Goal: Task Accomplishment & Management: Manage account settings

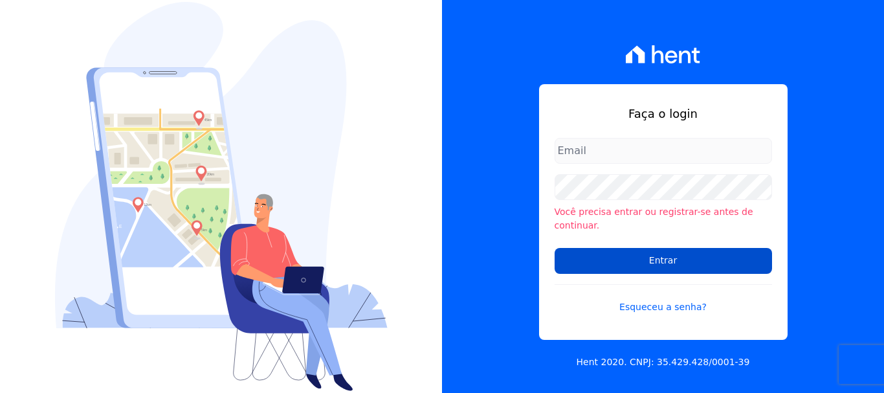
type input "[PERSON_NAME][EMAIL_ADDRESS][DOMAIN_NAME]"
click at [658, 254] on input "Entrar" at bounding box center [663, 261] width 217 height 26
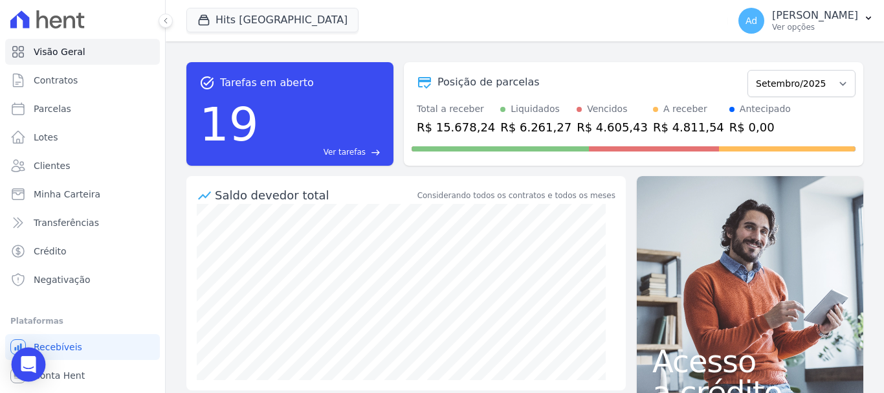
click at [21, 361] on icon "Open Intercom Messenger" at bounding box center [28, 364] width 17 height 17
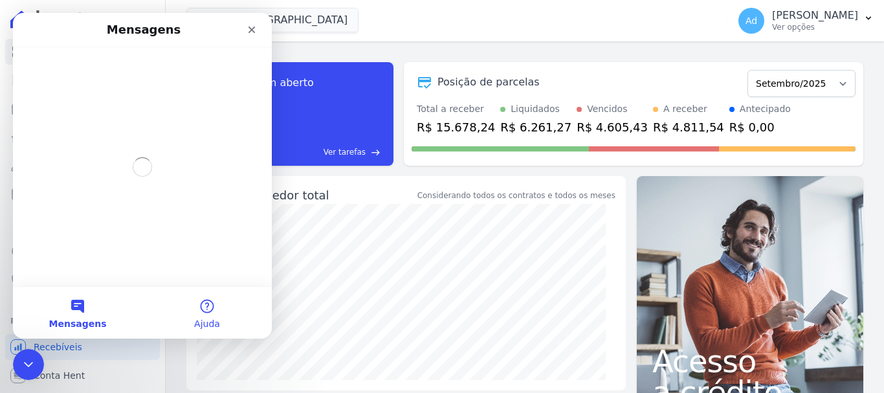
click at [199, 313] on button "Ajuda" at bounding box center [206, 313] width 129 height 52
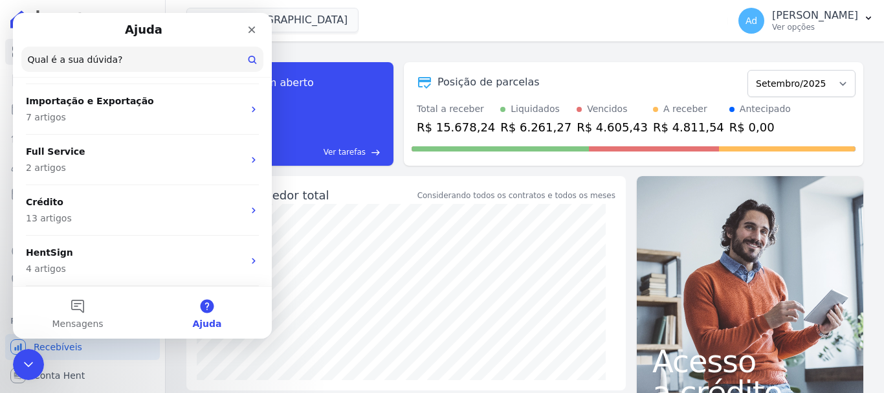
scroll to position [242, 0]
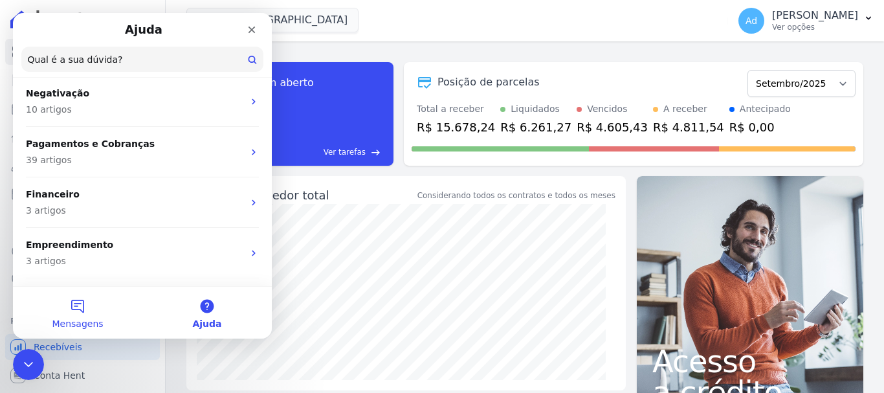
click at [75, 305] on button "Mensagens" at bounding box center [77, 313] width 129 height 52
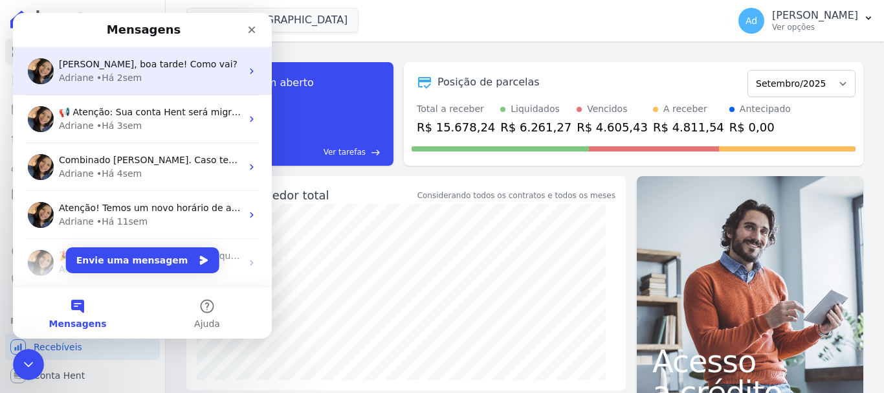
click at [140, 77] on div "Adriane • Há 2sem" at bounding box center [150, 78] width 182 height 14
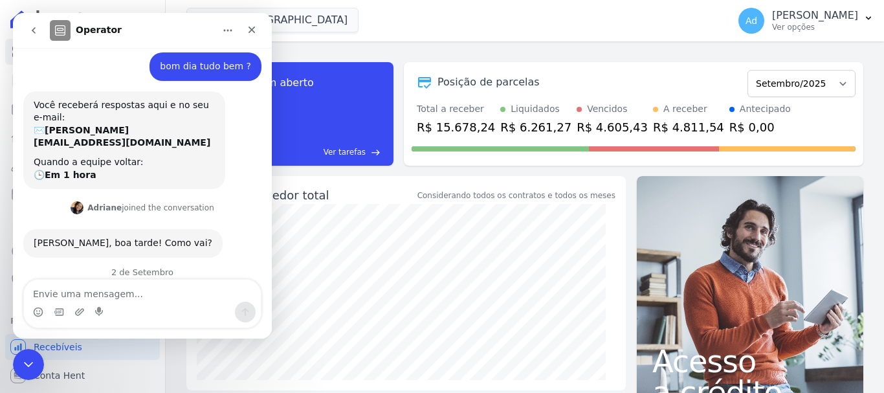
scroll to position [115, 0]
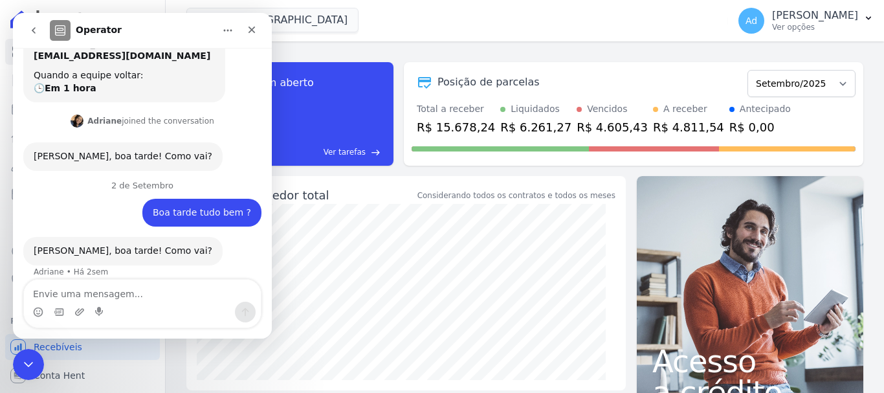
click at [107, 296] on textarea "Envie uma mensagem..." at bounding box center [142, 291] width 237 height 22
type textarea "Bom dia"
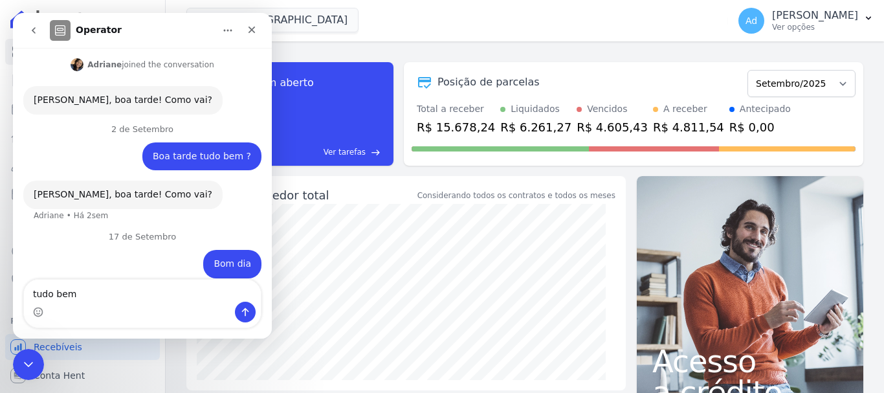
type textarea "tudo bem ?"
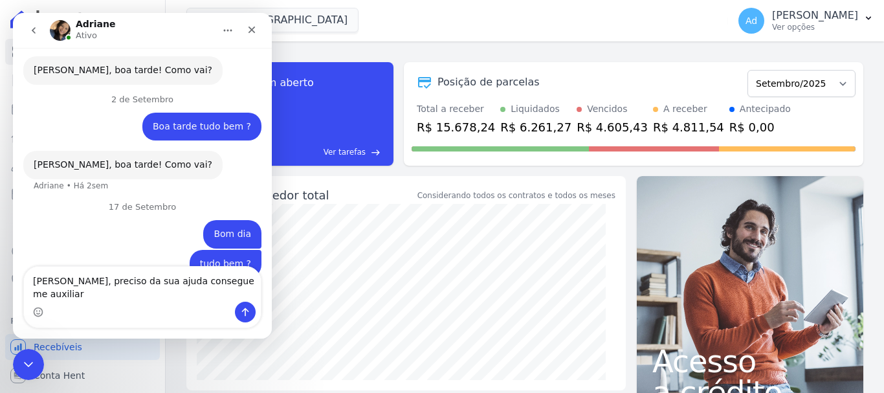
type textarea "[PERSON_NAME], preciso da sua ajuda consegue me auxiliar ?"
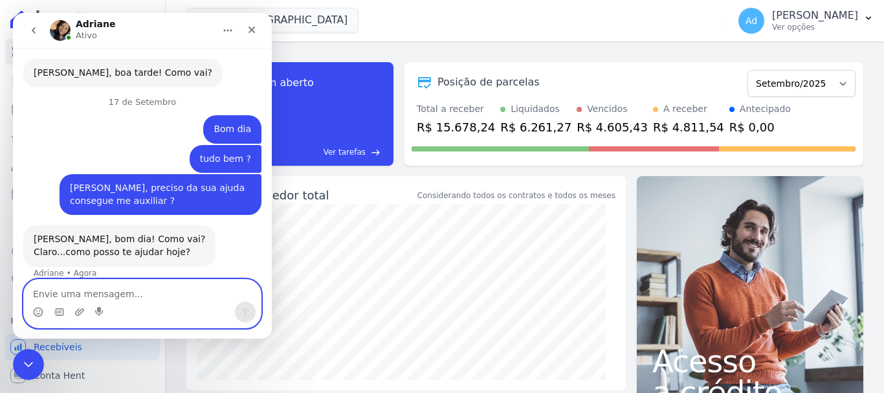
scroll to position [294, 0]
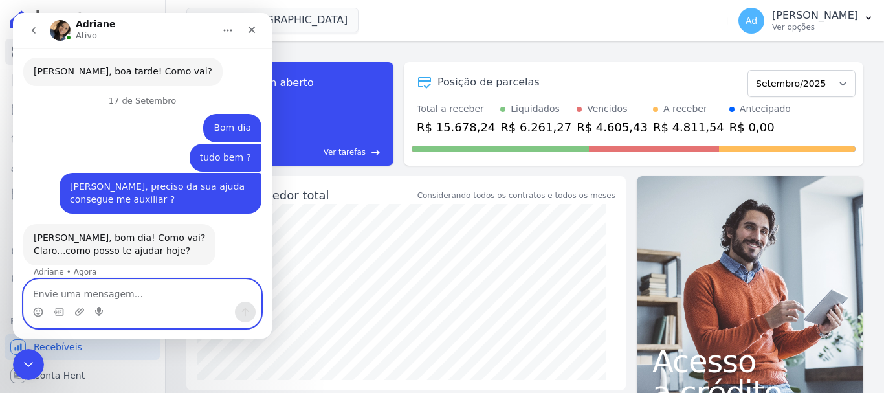
click at [171, 294] on textarea "Envie uma mensagem..." at bounding box center [142, 291] width 237 height 22
type textarea "Me chamo [PERSON_NAME]"
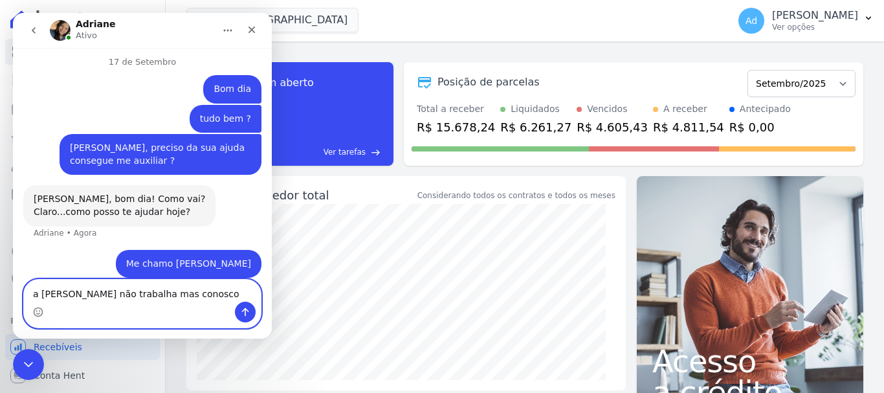
type textarea "a [PERSON_NAME] não trabalha mas conosco"
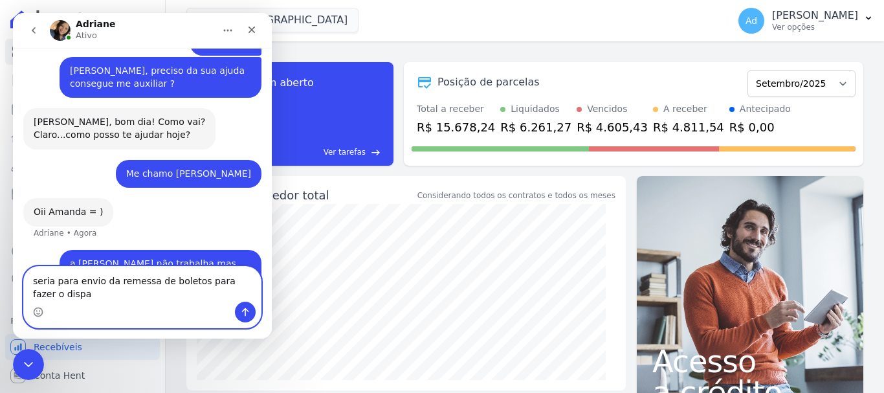
scroll to position [423, 0]
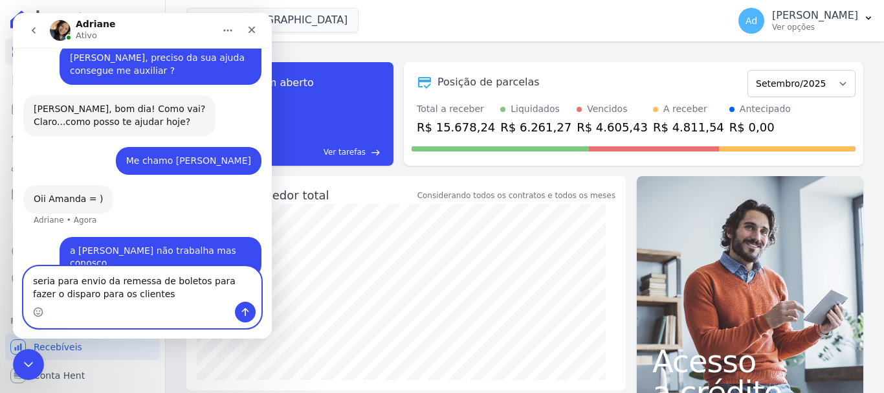
type textarea "seria para envio da remessa de boletos para fazer o disparo para os clientes"
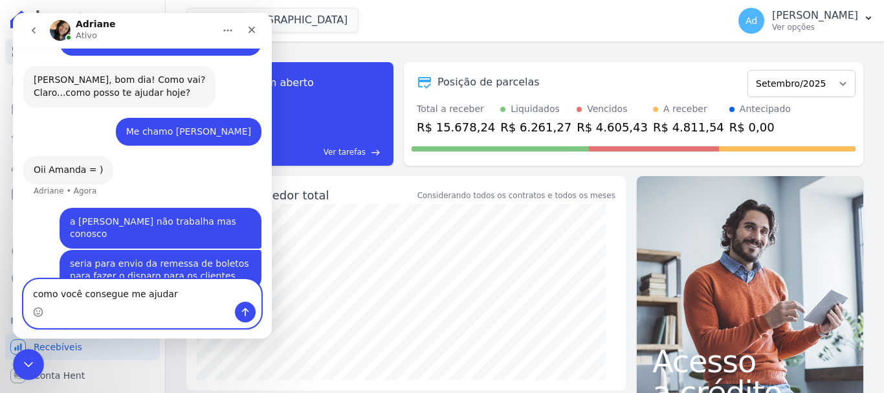
type textarea "como você consegue me ajudar ?"
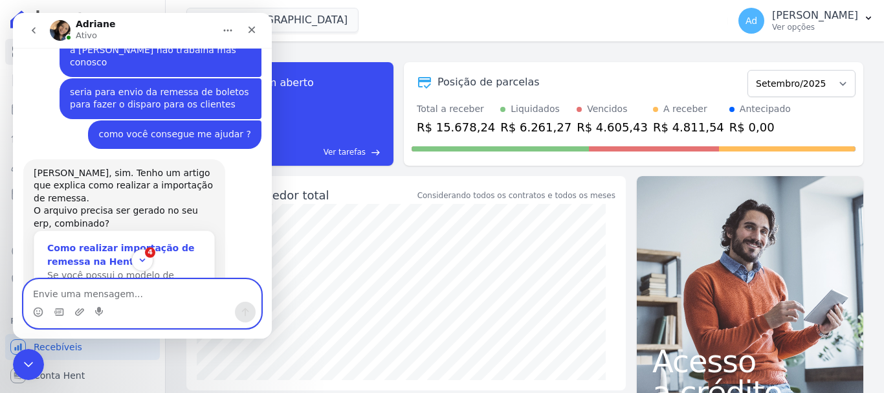
scroll to position [676, 0]
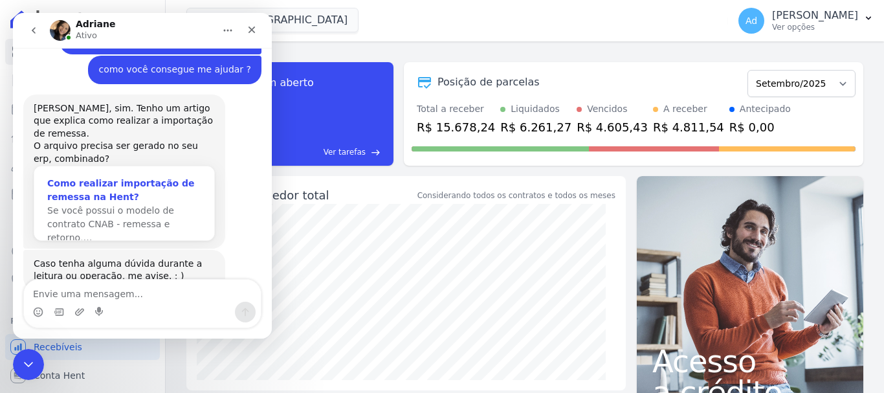
click at [112, 204] on div "Se você possui o modelo de contrato CNAB - remessa e retorno,…" at bounding box center [124, 224] width 154 height 41
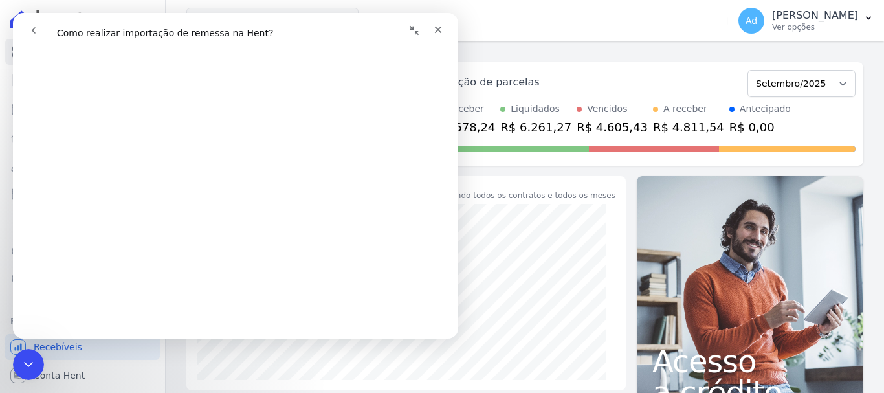
scroll to position [185, 0]
click at [318, 42] on div "Messenger da Intercom" at bounding box center [345, 30] width 209 height 25
click at [34, 35] on icon "go back" at bounding box center [33, 30] width 10 height 10
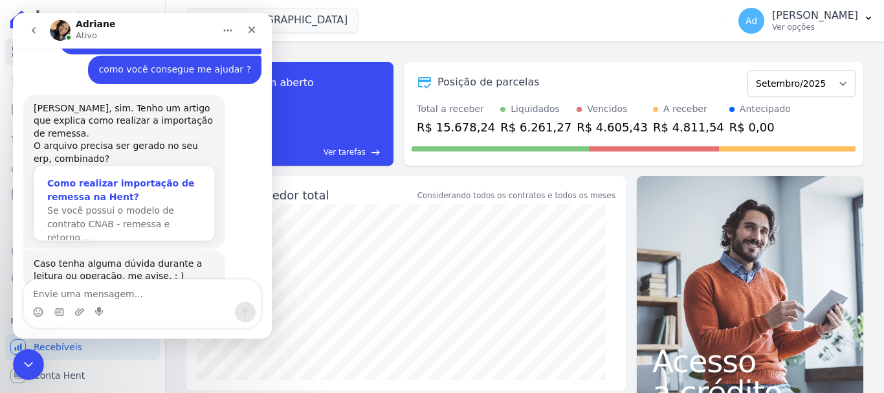
scroll to position [611, 0]
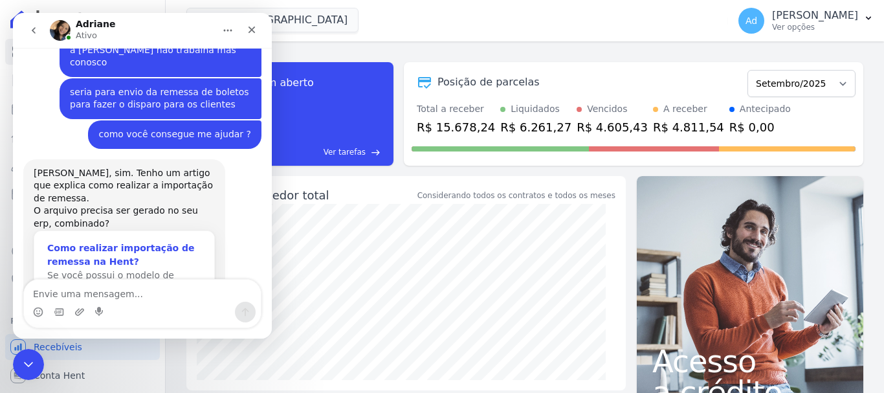
click at [110, 270] on span "Se você possui o modelo de contrato CNAB - remessa e retorno,…" at bounding box center [110, 289] width 127 height 38
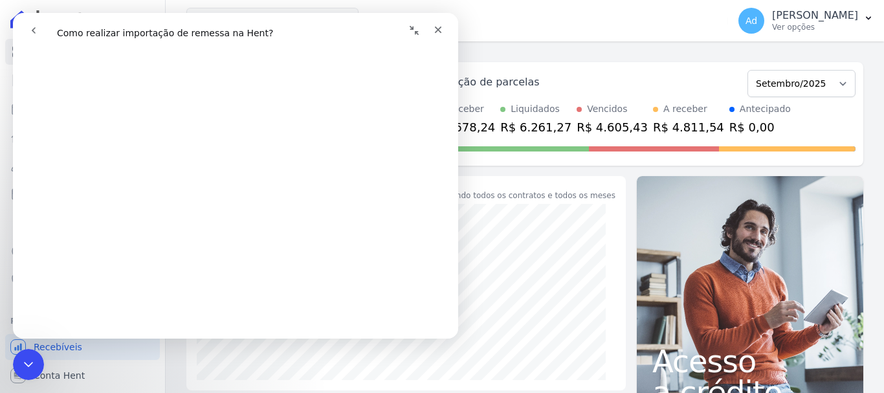
scroll to position [194, 0]
click at [411, 34] on icon "Recolher janela" at bounding box center [414, 30] width 10 height 10
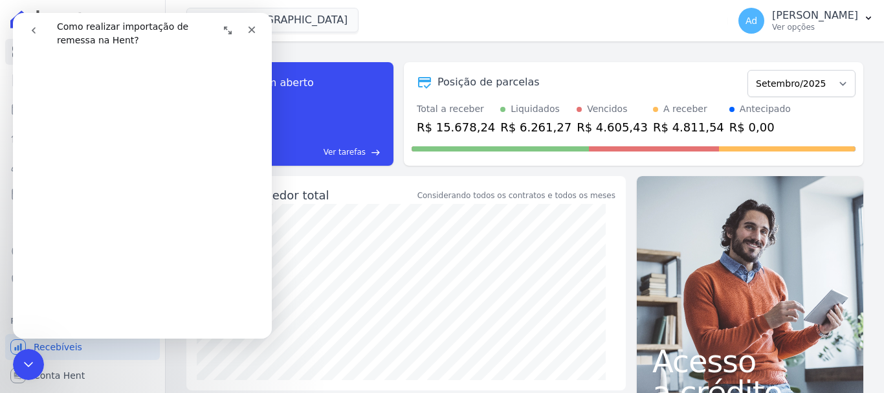
scroll to position [450, 0]
click at [231, 30] on icon "Expandir janela" at bounding box center [228, 30] width 10 height 10
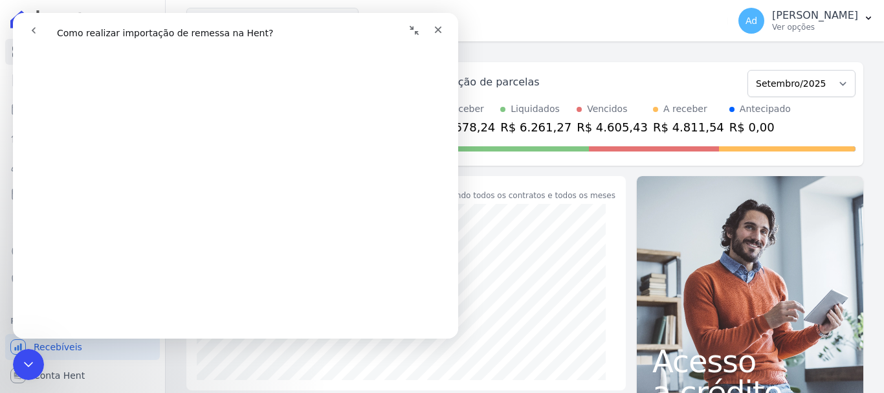
scroll to position [204, 0]
drag, startPoint x: 456, startPoint y: 131, endPoint x: 472, endPoint y: 200, distance: 70.5
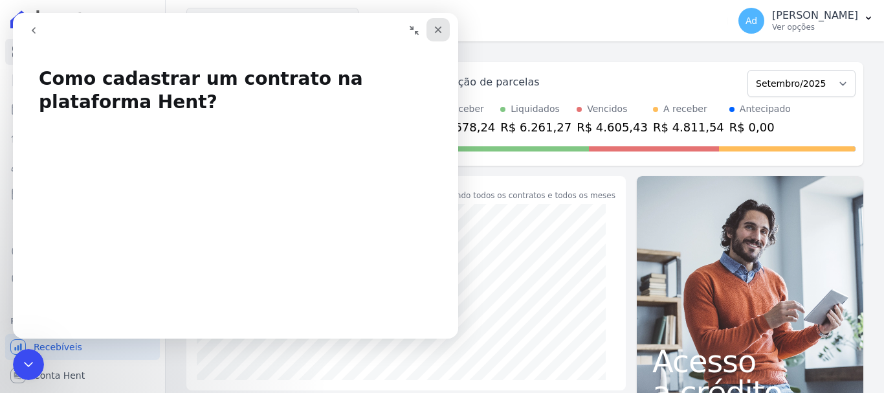
click at [442, 33] on icon "Fechar" at bounding box center [438, 30] width 10 height 10
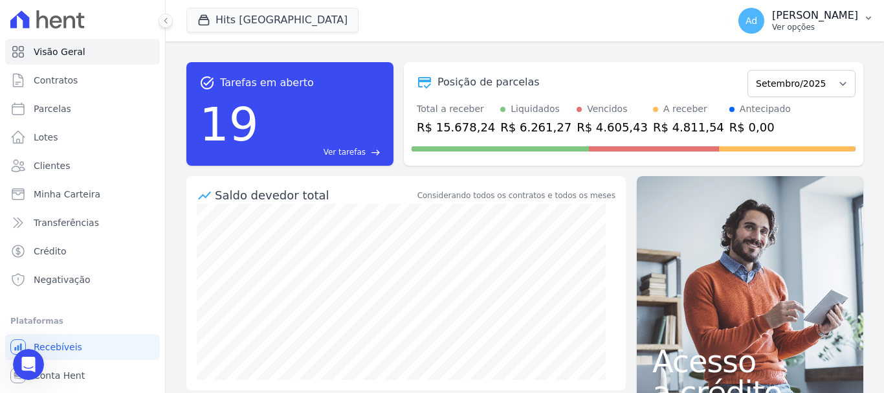
click at [823, 31] on p "Ver opções" at bounding box center [815, 27] width 86 height 10
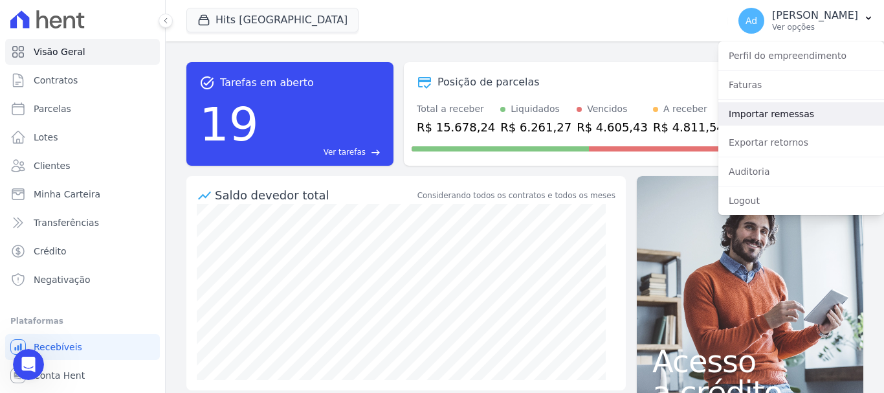
click at [801, 115] on link "Importar remessas" at bounding box center [801, 113] width 166 height 23
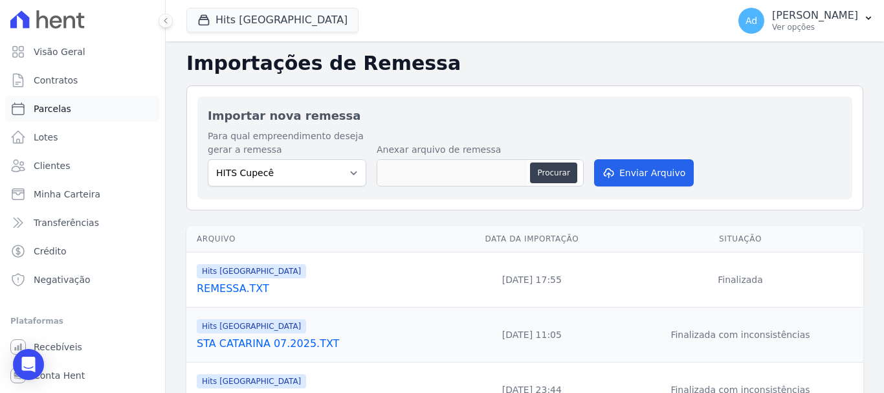
click at [79, 110] on link "Parcelas" at bounding box center [82, 109] width 155 height 26
select select
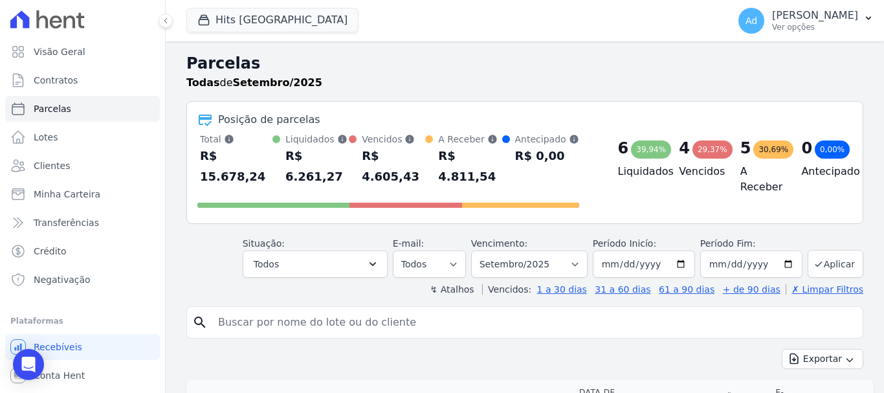
click at [285, 309] on input "search" at bounding box center [533, 322] width 647 height 26
type input "404"
select select
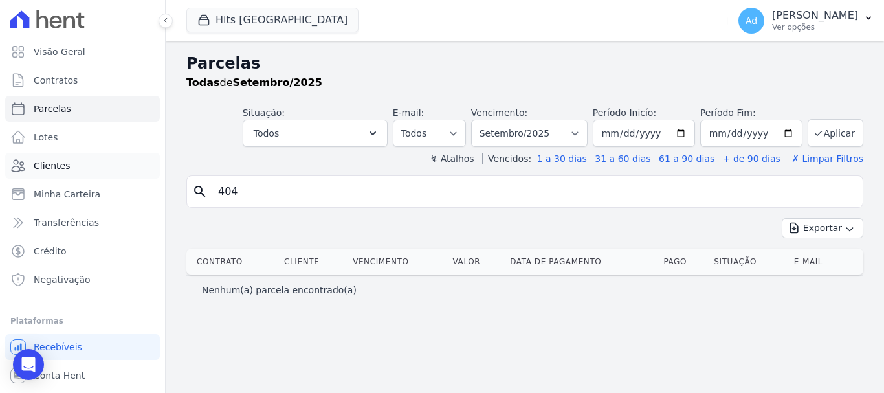
click at [67, 164] on link "Clientes" at bounding box center [82, 166] width 155 height 26
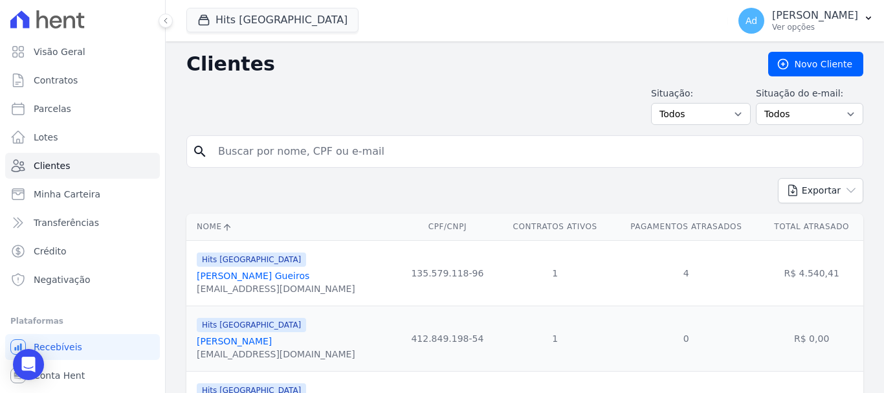
click at [313, 167] on div "search" at bounding box center [524, 151] width 677 height 32
click at [310, 156] on input "search" at bounding box center [533, 151] width 647 height 26
type input "[PERSON_NAME]"
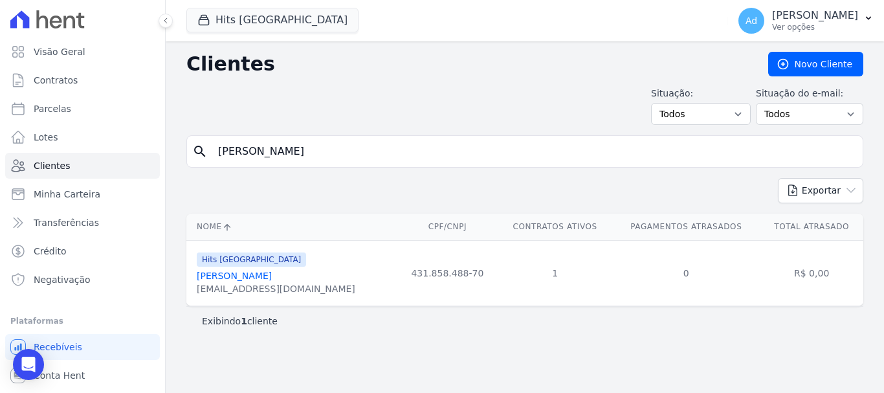
click at [267, 277] on link "[PERSON_NAME]" at bounding box center [234, 275] width 75 height 10
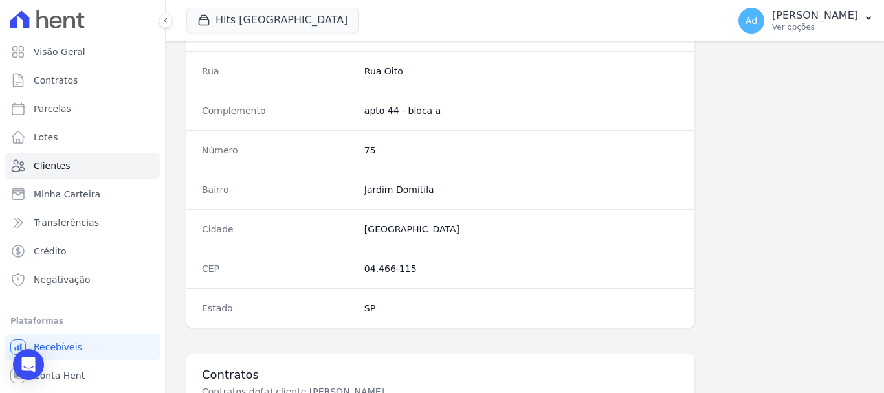
scroll to position [818, 0]
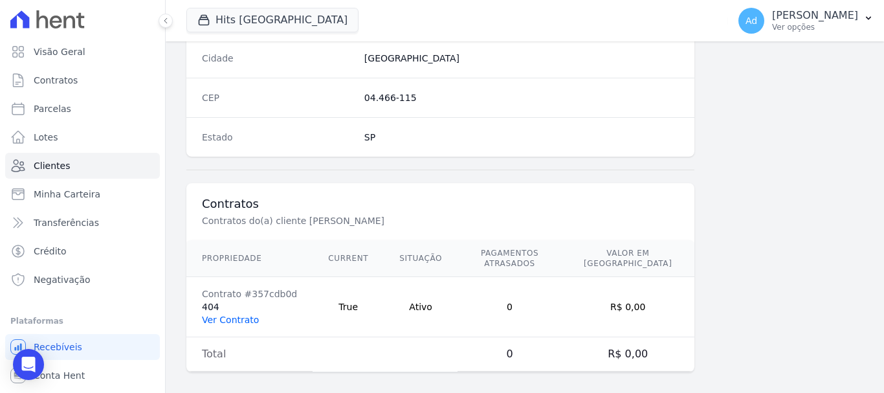
click at [203, 314] on link "Ver Contrato" at bounding box center [230, 319] width 57 height 10
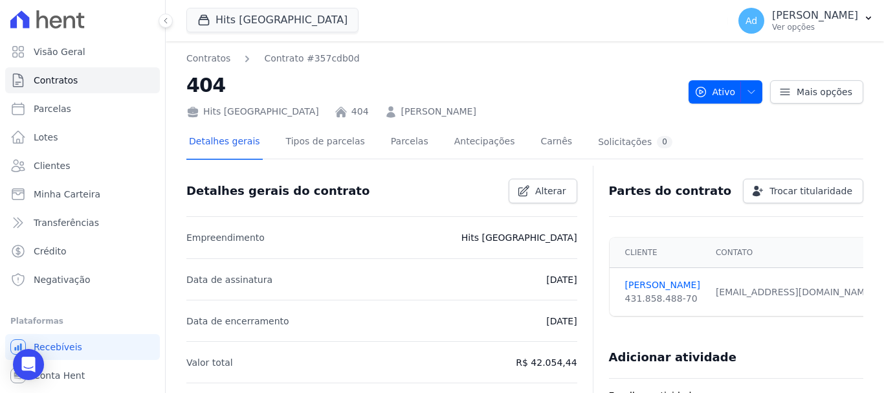
click at [369, 137] on div "Detalhes gerais Tipos de parcelas [GEOGRAPHIC_DATA] Antecipações Carnês Solicit…" at bounding box center [430, 143] width 489 height 34
click at [388, 140] on link "Parcelas" at bounding box center [409, 143] width 43 height 34
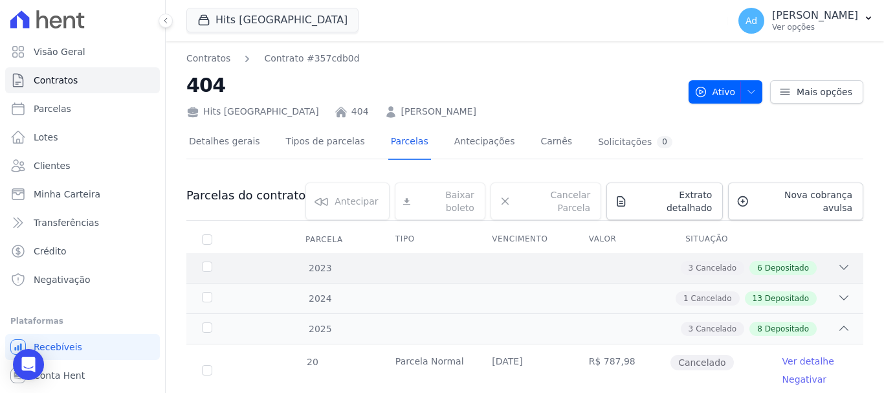
scroll to position [65, 0]
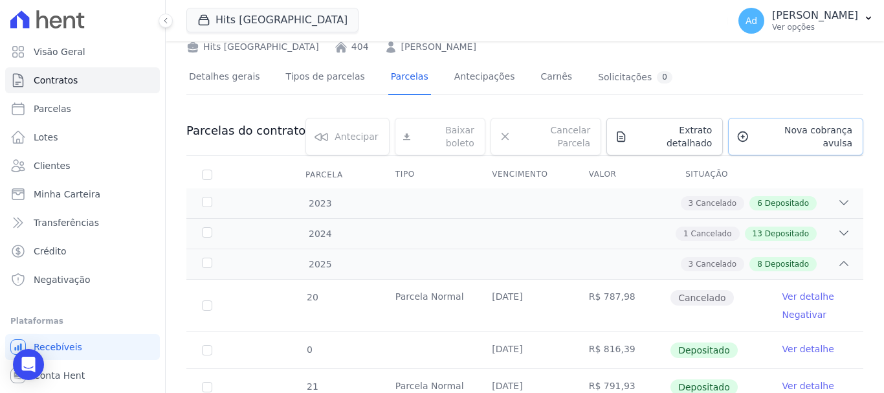
click at [796, 133] on span "Nova cobrança avulsa" at bounding box center [803, 137] width 98 height 26
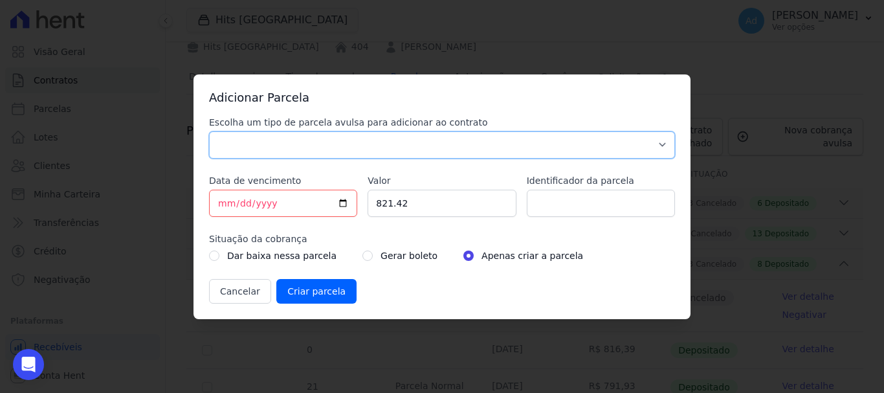
click at [399, 146] on select "Parcela Normal Sinal Caução Intercalada Chaves Pré Chaves Pós Chaves Taxas Quit…" at bounding box center [442, 144] width 466 height 27
select select "standard"
click at [209, 131] on select "Parcela Normal Sinal Caução Intercalada Chaves Pré Chaves Pós Chaves Taxas Quit…" at bounding box center [442, 144] width 466 height 27
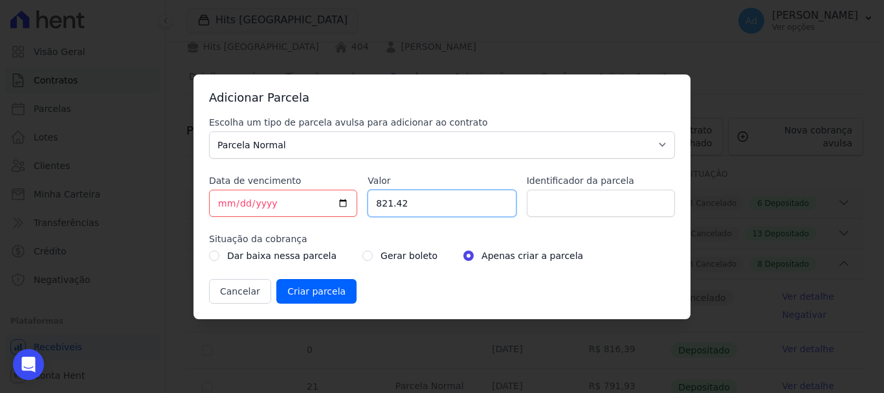
drag, startPoint x: 419, startPoint y: 201, endPoint x: 340, endPoint y: 204, distance: 79.0
click at [340, 204] on div "Escolha um tipo de parcela avulsa para adicionar ao contrato Parcela Normal Sin…" at bounding box center [442, 210] width 466 height 188
type input "822.86"
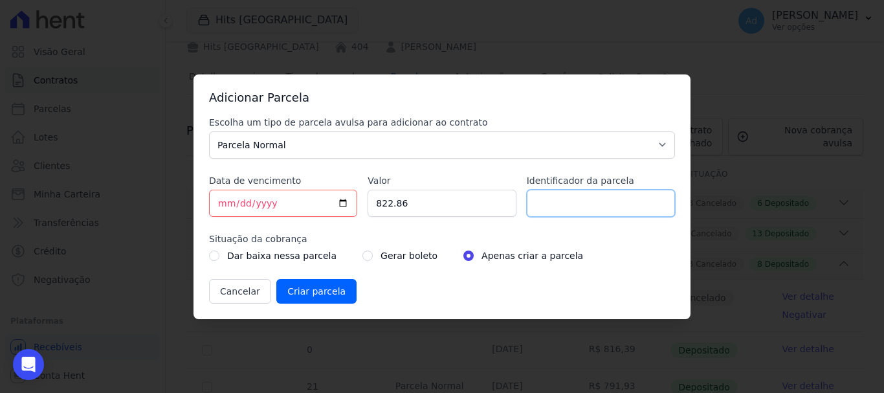
click at [555, 199] on input "Identificador da parcela" at bounding box center [601, 203] width 148 height 27
type input "09/25"
click at [298, 291] on input "Criar parcela" at bounding box center [316, 291] width 80 height 25
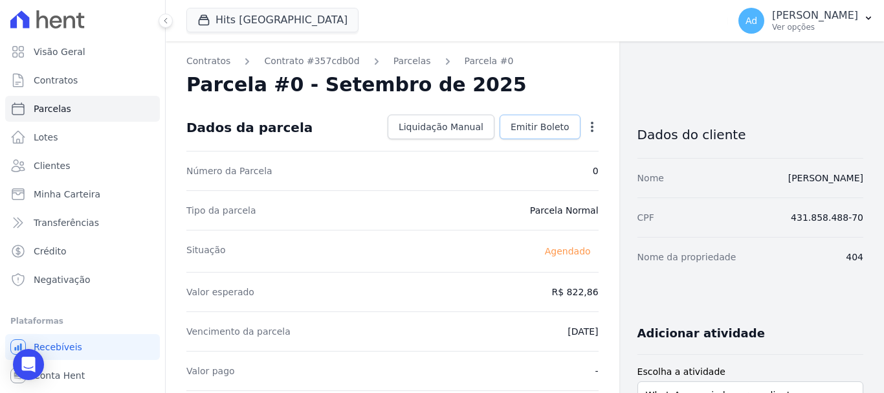
click at [529, 125] on span "Emitir Boleto" at bounding box center [540, 126] width 59 height 13
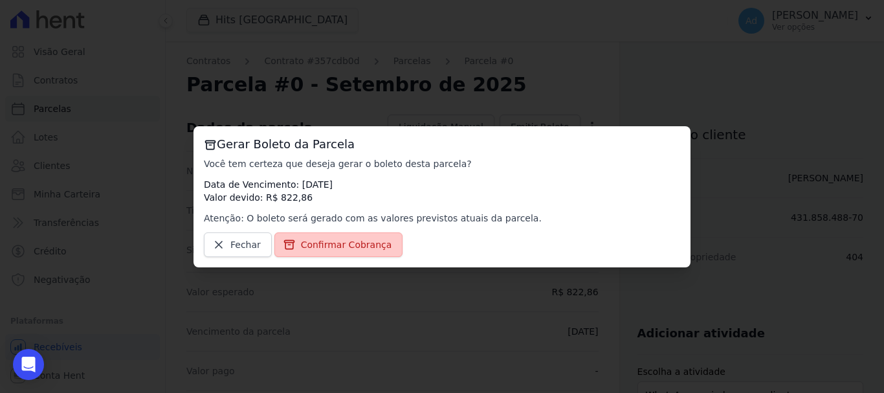
click at [336, 245] on span "Confirmar Cobrança" at bounding box center [346, 244] width 91 height 13
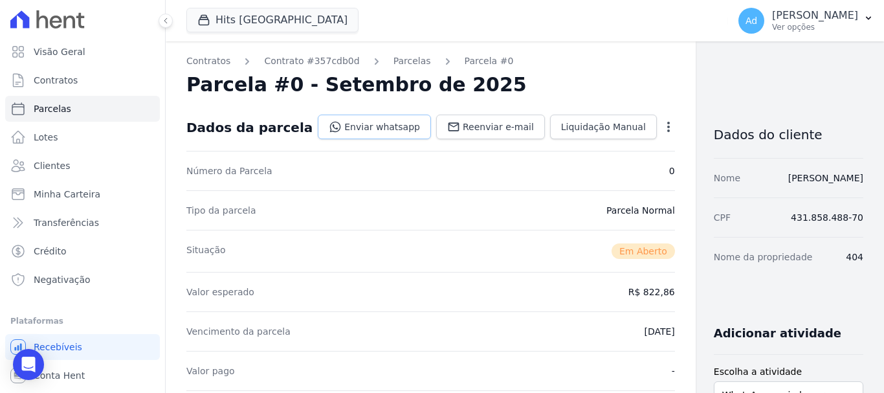
click at [366, 132] on link "Enviar whatsapp" at bounding box center [374, 127] width 113 height 25
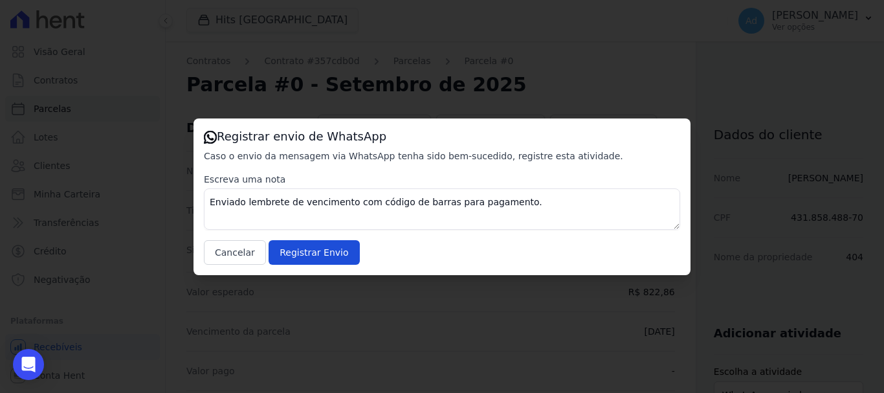
click at [428, 336] on div "Registrar envio de WhatsApp Caso o envio da mensagem via WhatsApp tenha sido be…" at bounding box center [442, 196] width 884 height 393
click at [243, 248] on button "Cancelar" at bounding box center [235, 252] width 62 height 25
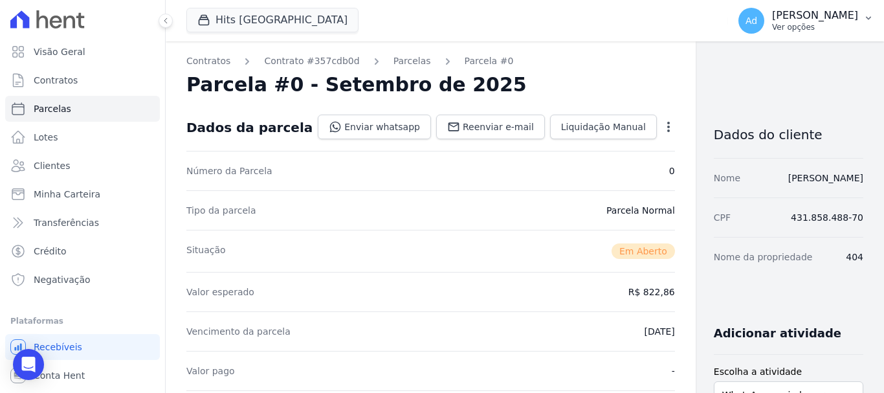
click at [845, 27] on p "Ver opções" at bounding box center [815, 27] width 86 height 10
